Goal: Check status: Check status

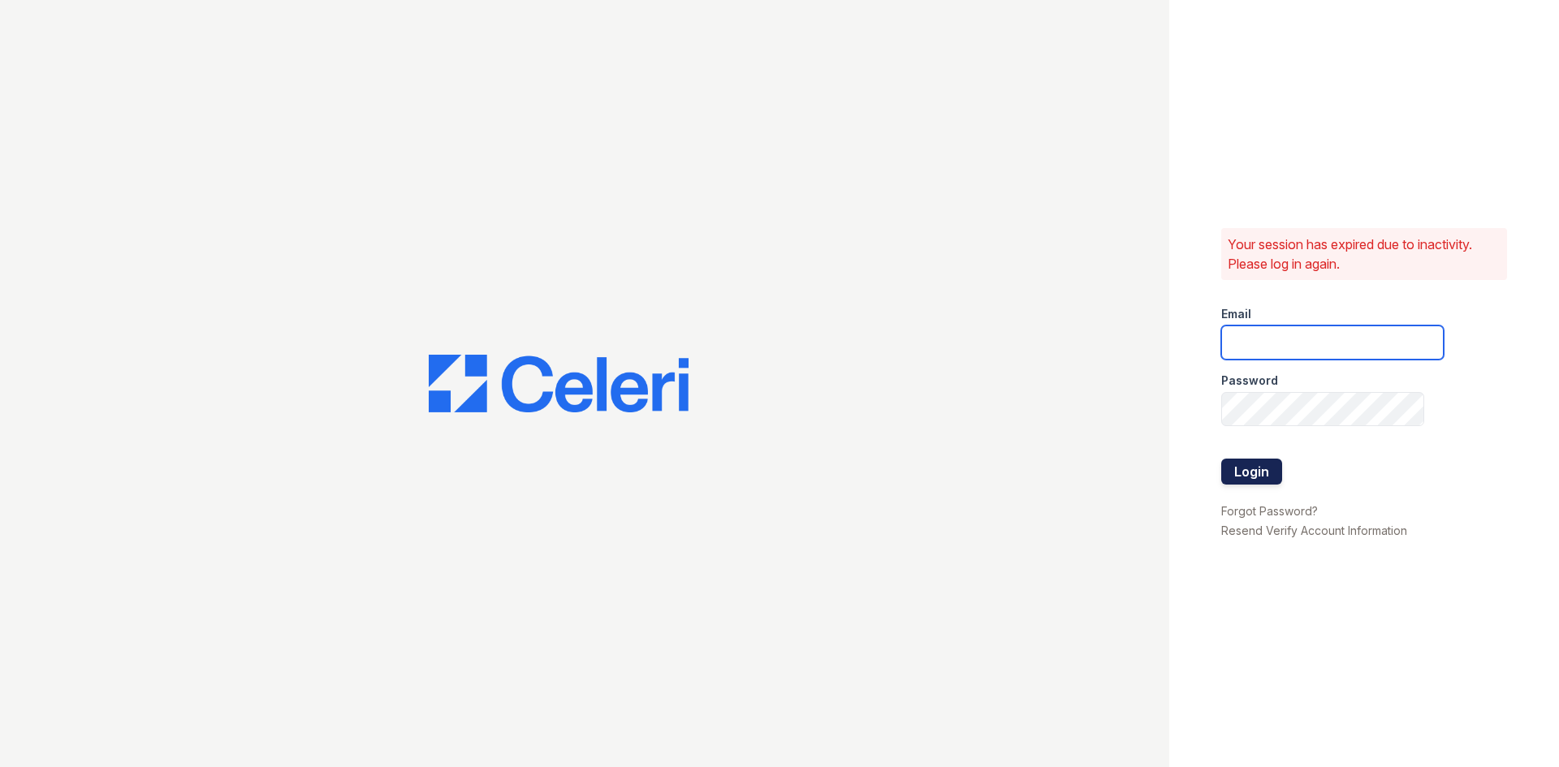
type input "[PERSON_NAME][EMAIL_ADDRESS][DOMAIN_NAME]"
click at [1241, 466] on button "Login" at bounding box center [1251, 472] width 61 height 26
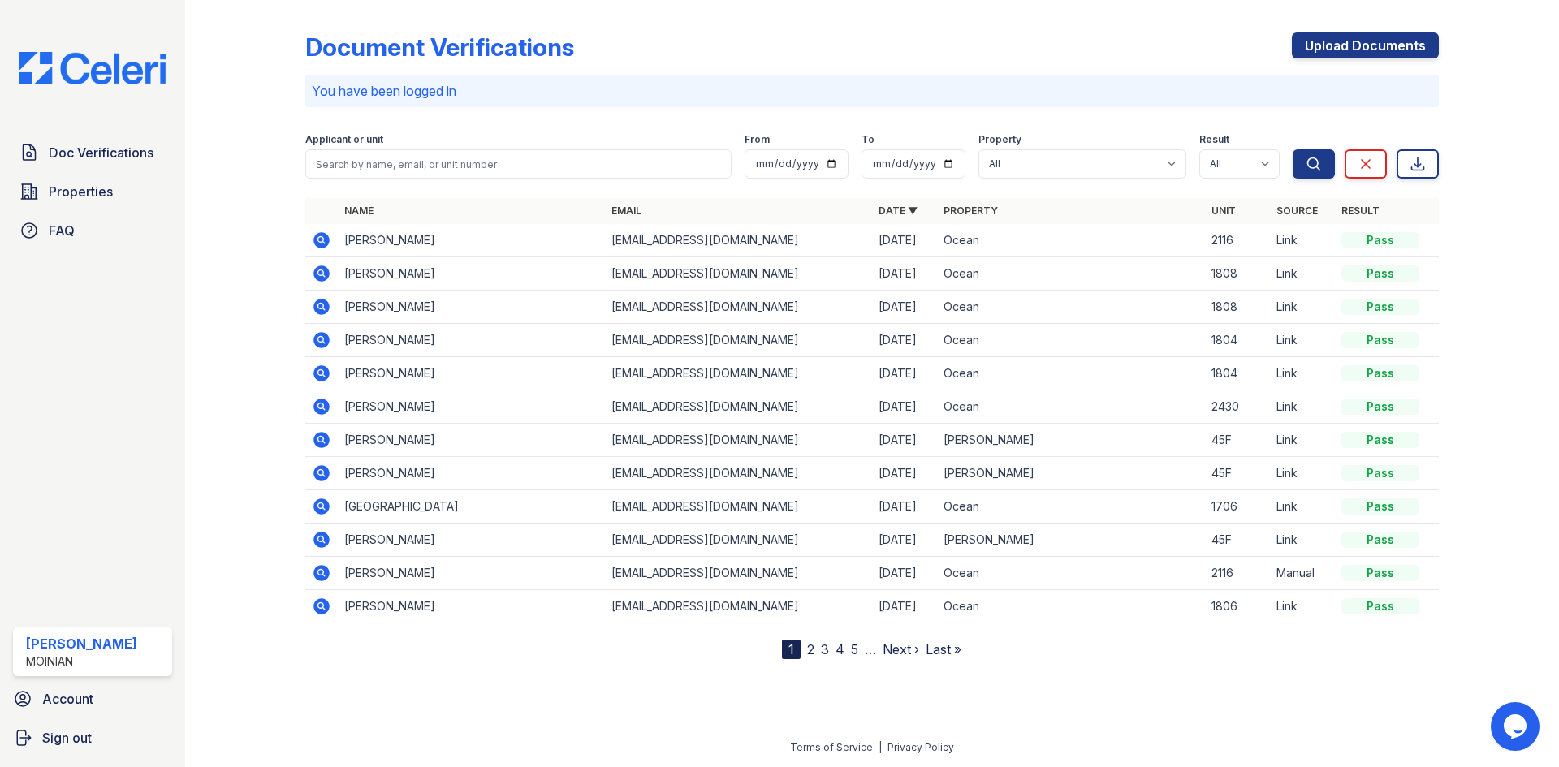
click at [316, 244] on icon at bounding box center [321, 240] width 16 height 16
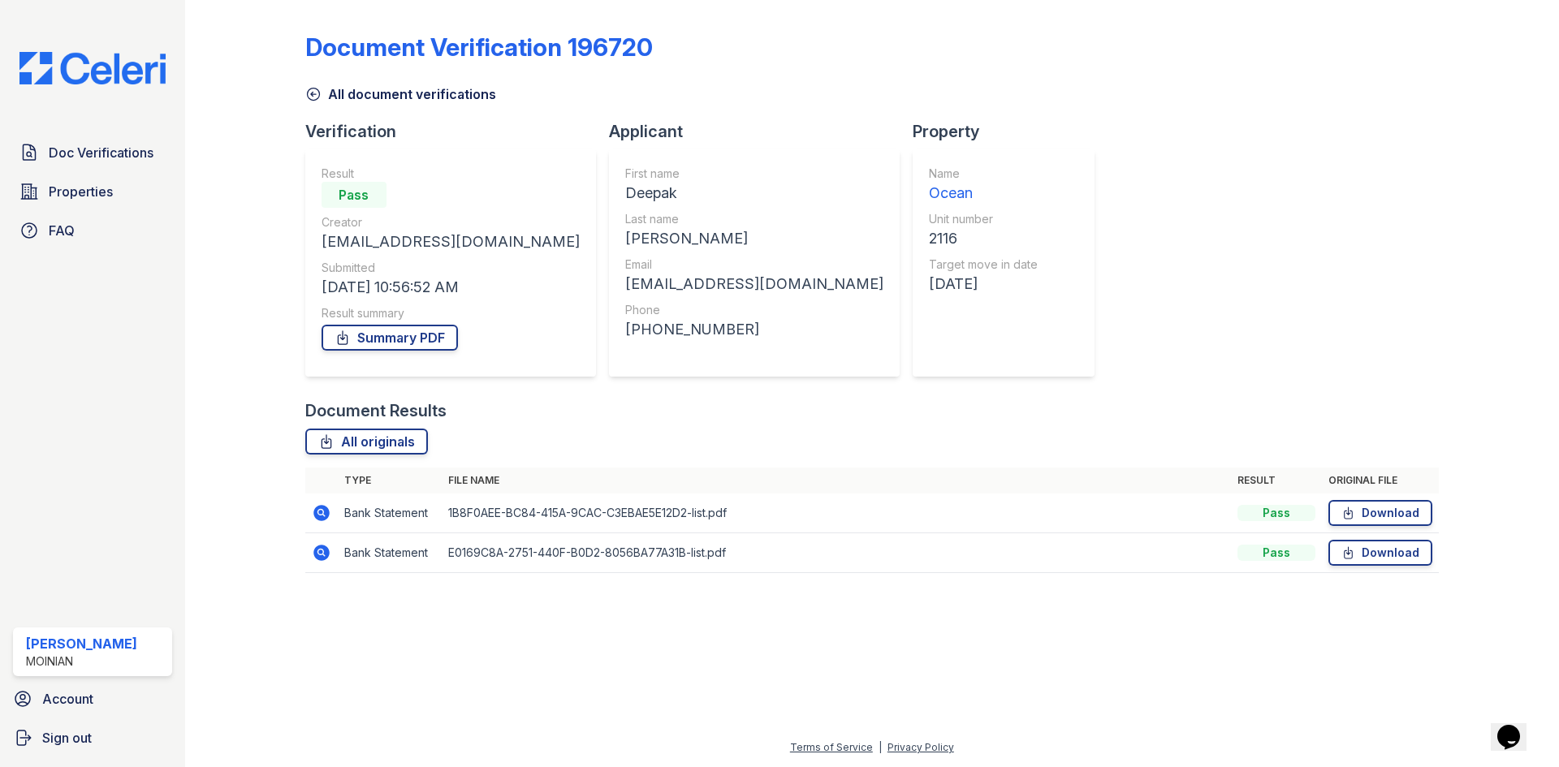
click at [323, 511] on icon at bounding box center [321, 512] width 19 height 19
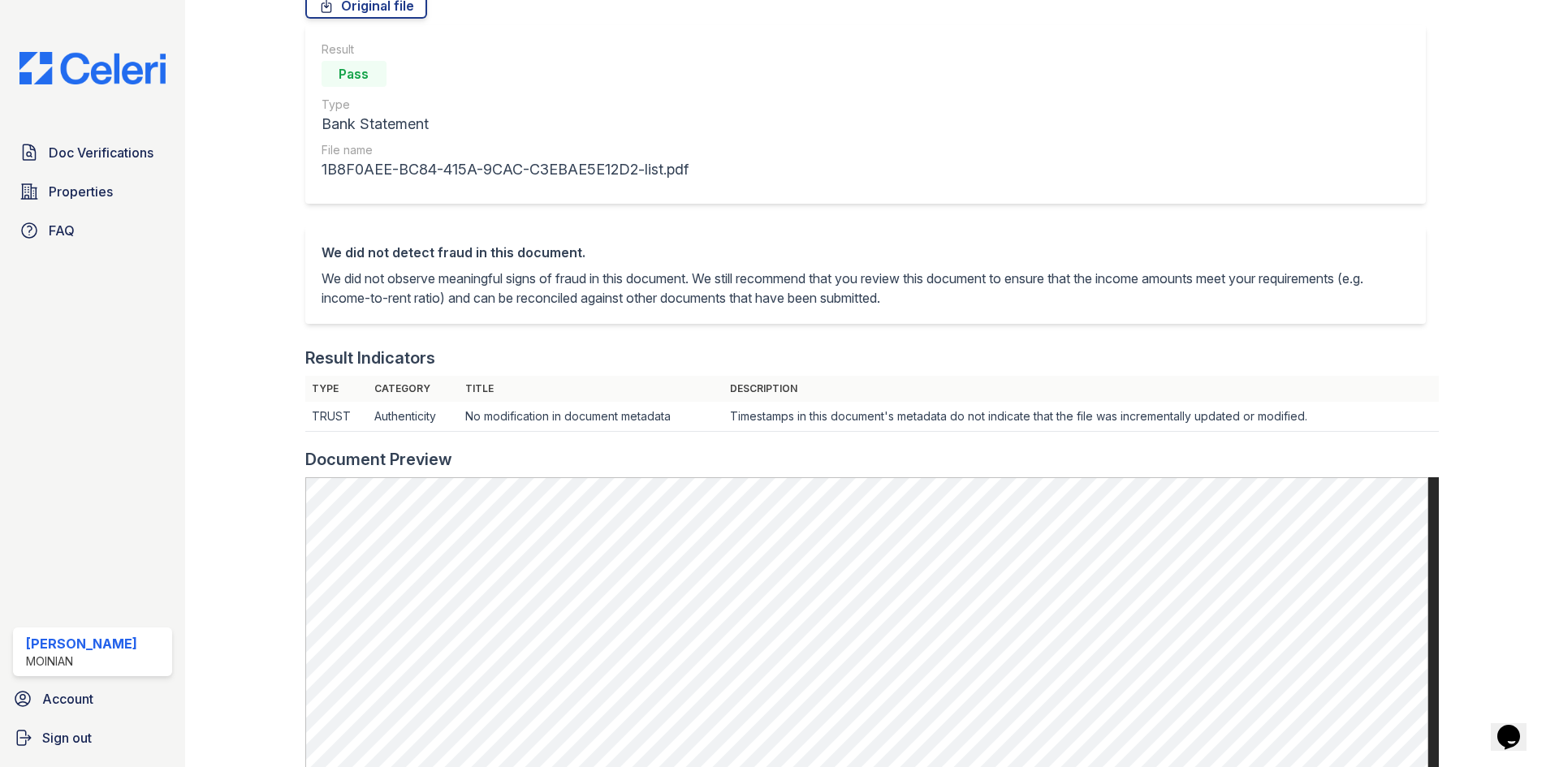
scroll to position [325, 0]
